Goal: Task Accomplishment & Management: Manage account settings

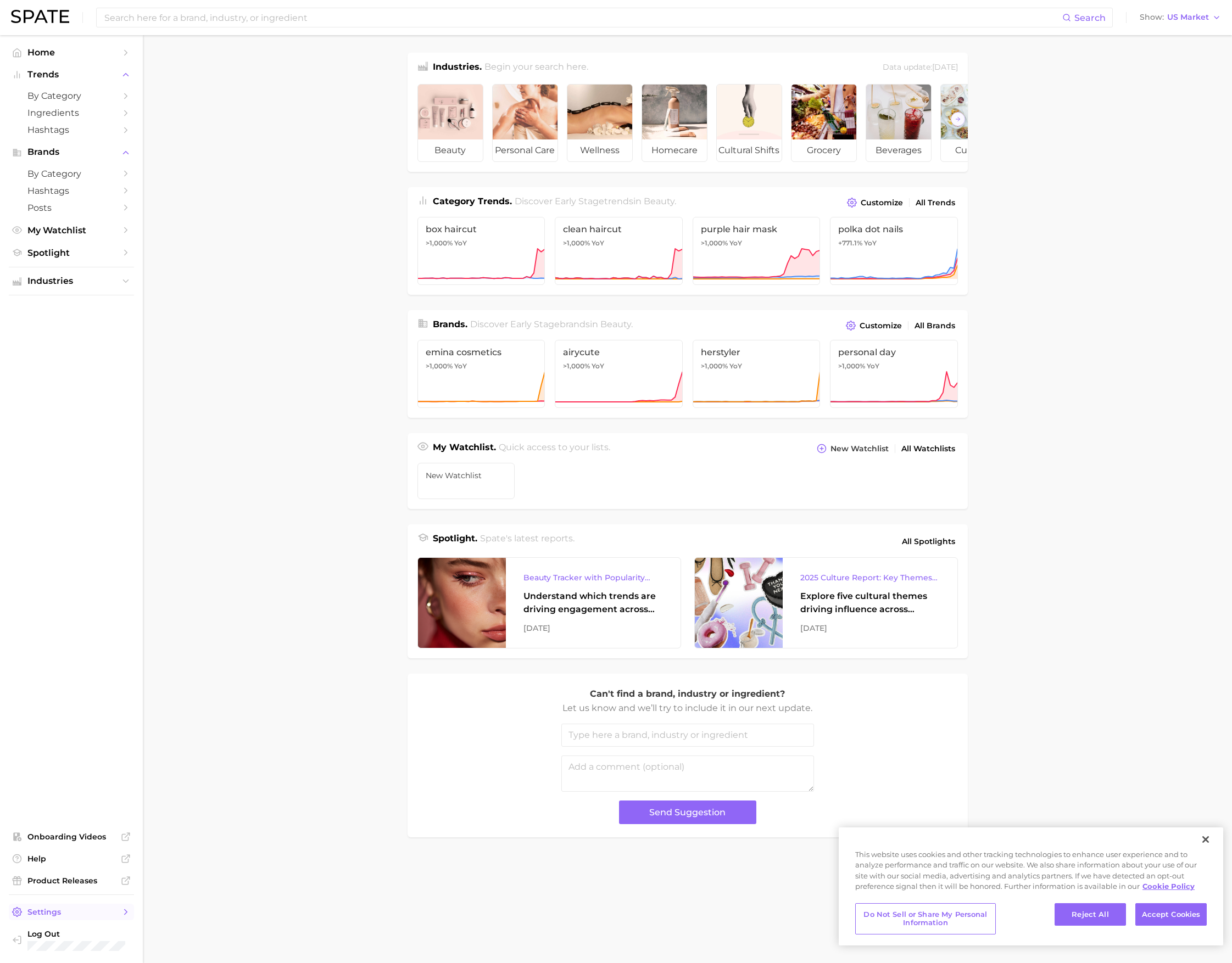
click at [56, 916] on link "Settings" at bounding box center [71, 912] width 125 height 16
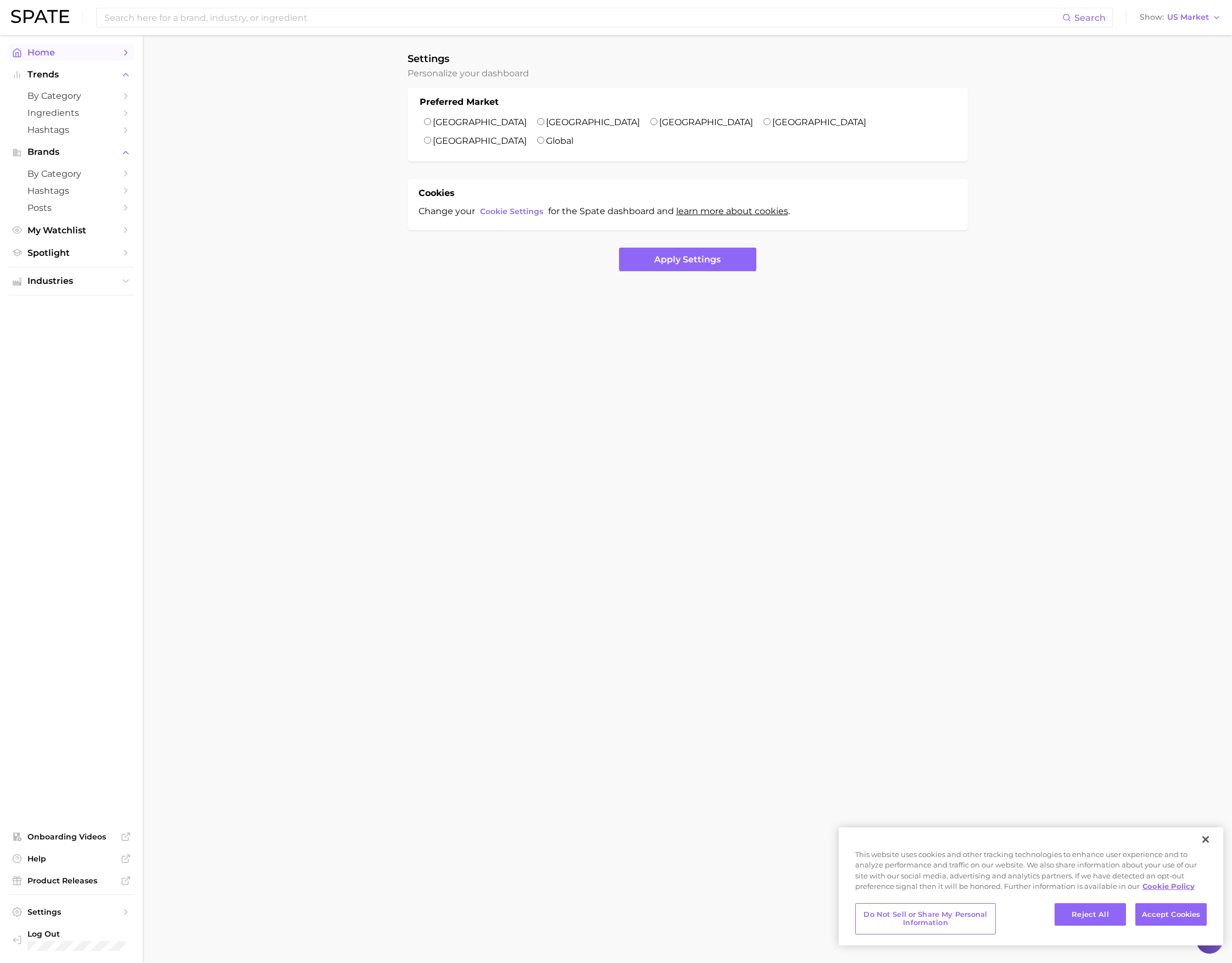
click at [75, 49] on span "Home" at bounding box center [71, 52] width 88 height 11
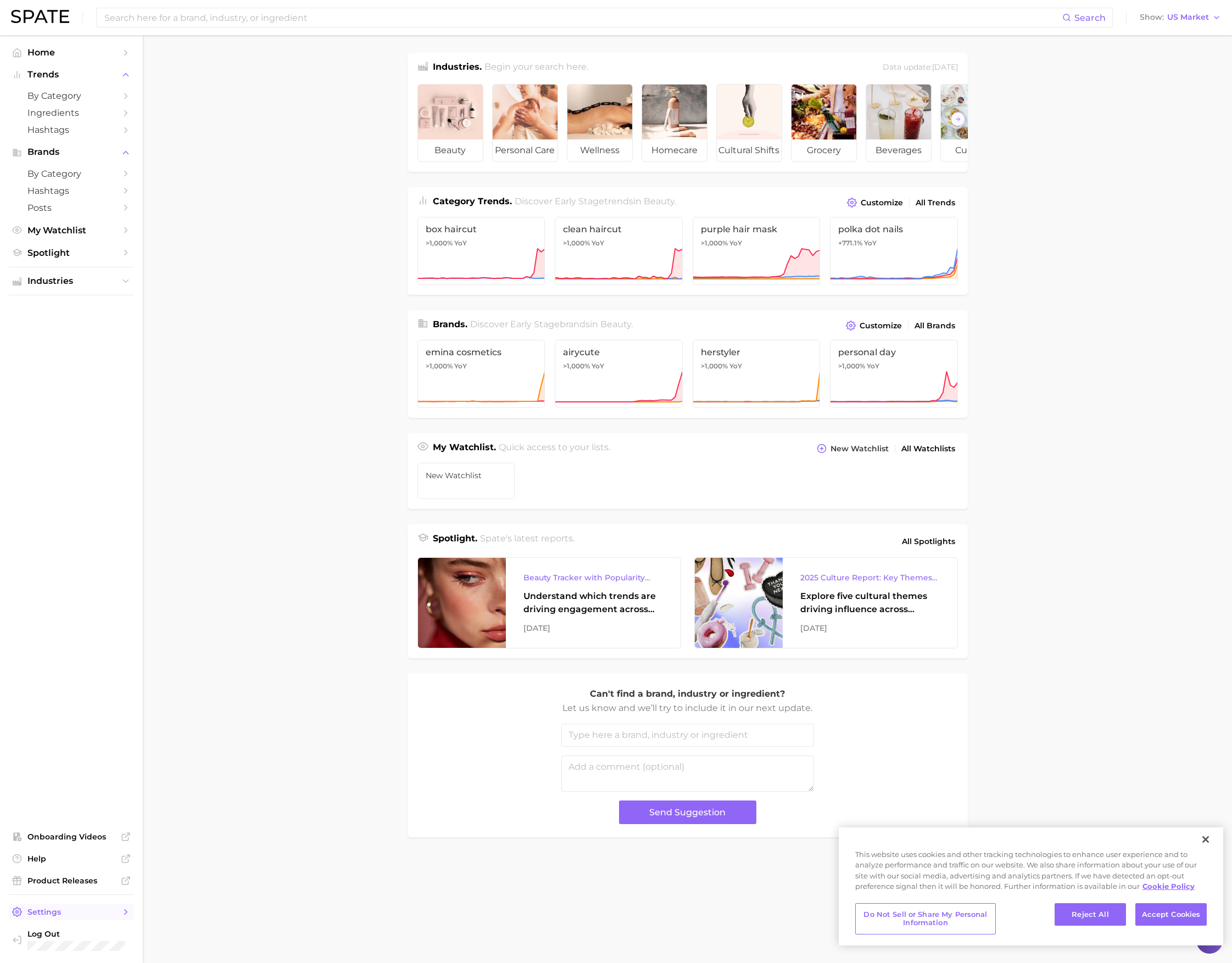
click at [59, 914] on span "Settings" at bounding box center [71, 912] width 88 height 10
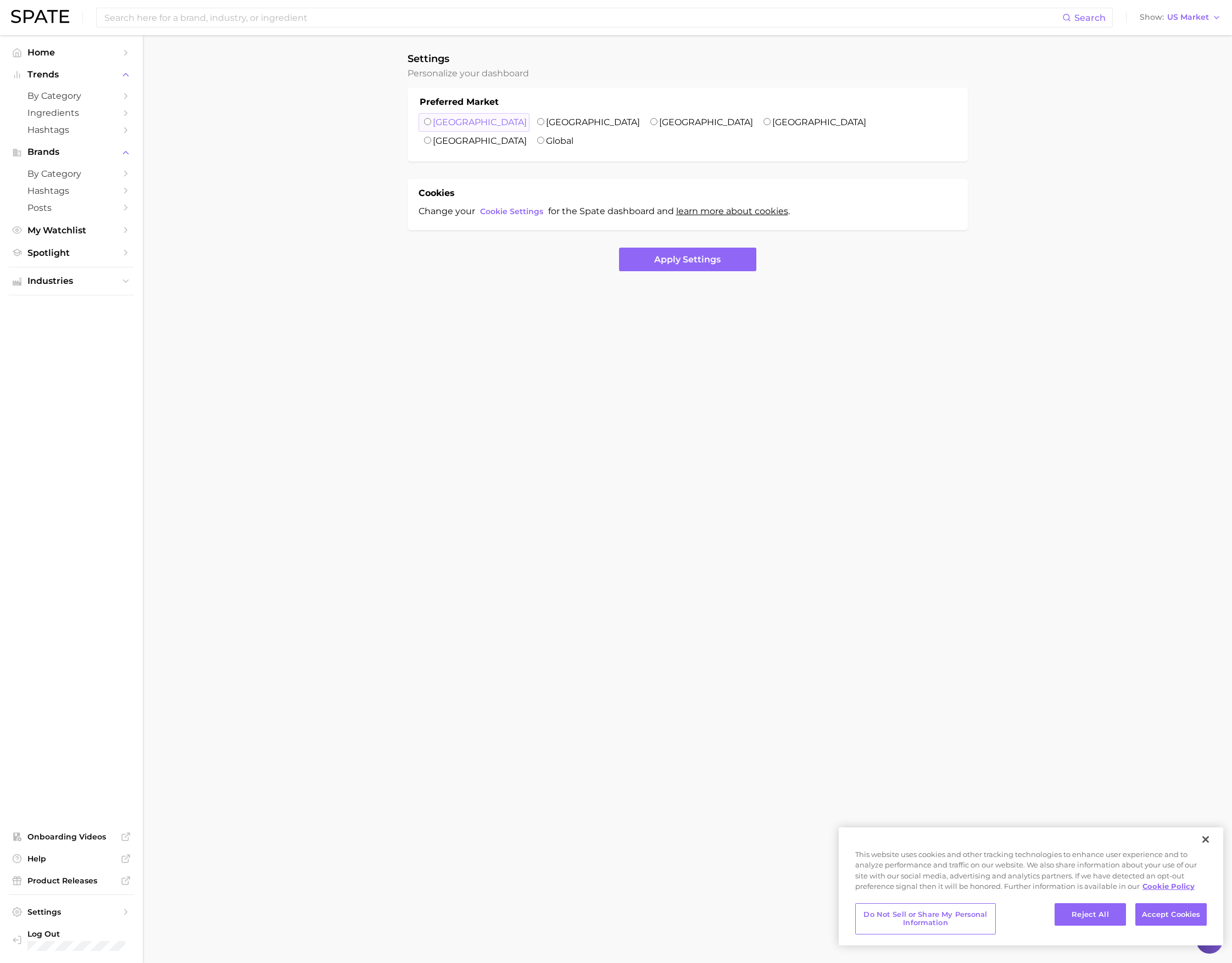
click at [453, 121] on label "United States" at bounding box center [479, 122] width 94 height 11
click at [431, 121] on input "United States" at bounding box center [428, 121] width 7 height 7
radio input "true"
click at [684, 248] on button "Apply Settings" at bounding box center [688, 259] width 137 height 24
